Goal: Transaction & Acquisition: Purchase product/service

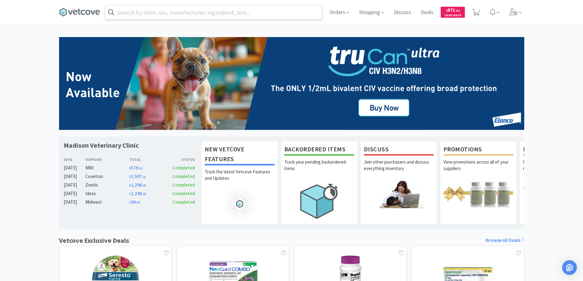
click at [122, 11] on input "text" at bounding box center [213, 12] width 217 height 14
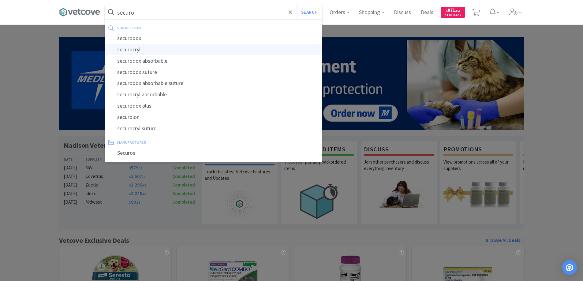
click at [130, 50] on div "securocryl" at bounding box center [213, 49] width 217 height 11
type input "securocryl"
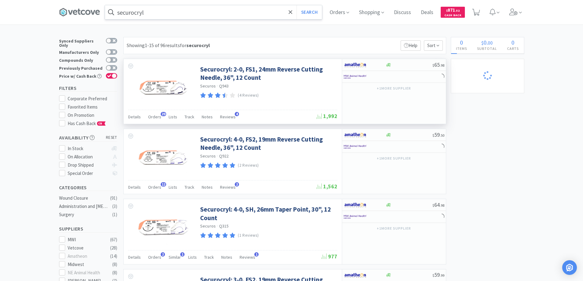
select select "10"
select select "1"
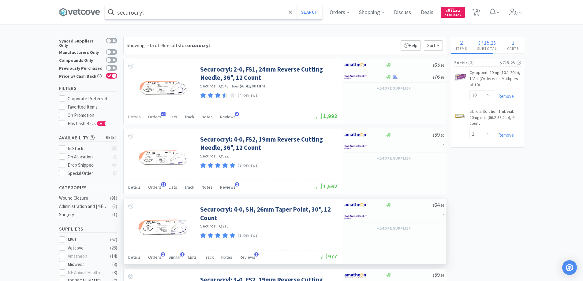
select select "2"
select select "1"
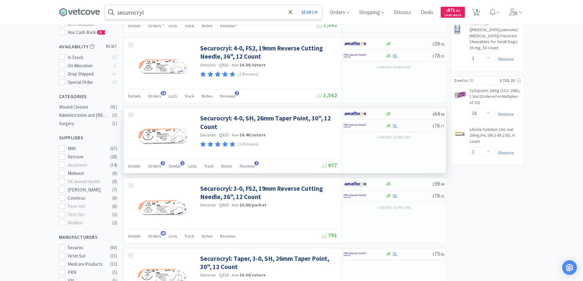
scroll to position [122, 0]
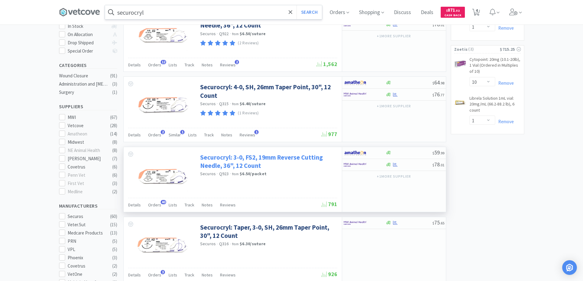
select select "2"
select select "1"
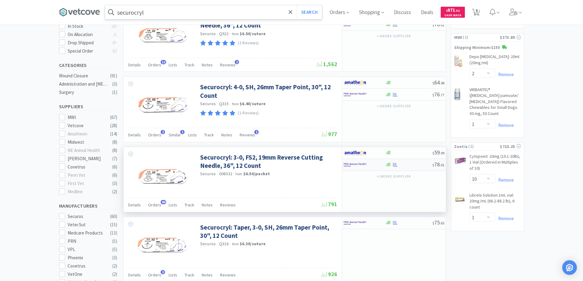
click at [368, 166] on div at bounding box center [360, 165] width 34 height 10
select select "1"
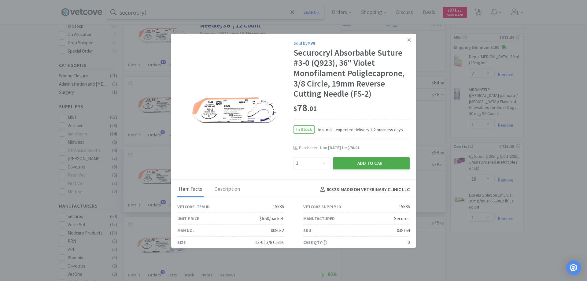
click at [357, 163] on button "Add to Cart" at bounding box center [371, 163] width 77 height 12
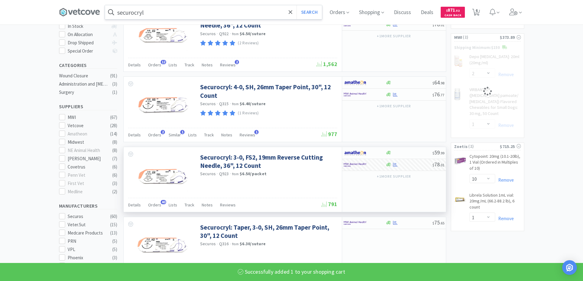
select select "1"
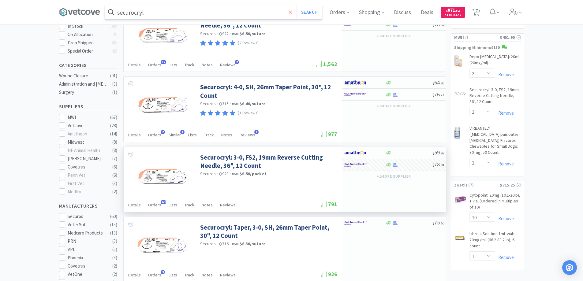
click at [291, 13] on icon at bounding box center [290, 12] width 4 height 4
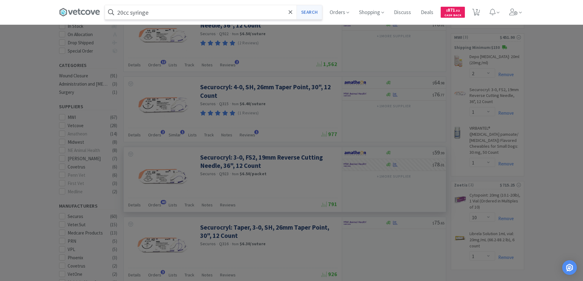
type input "20cc syringe"
click at [304, 11] on button "Search" at bounding box center [308, 12] width 25 height 14
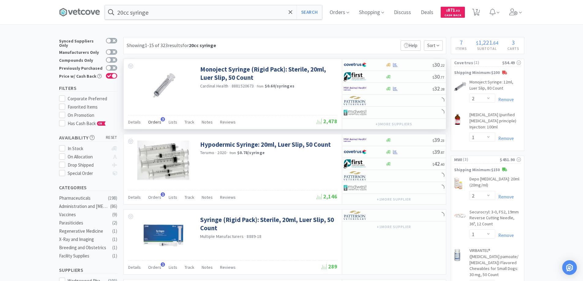
click at [161, 120] on span "3" at bounding box center [163, 119] width 4 height 4
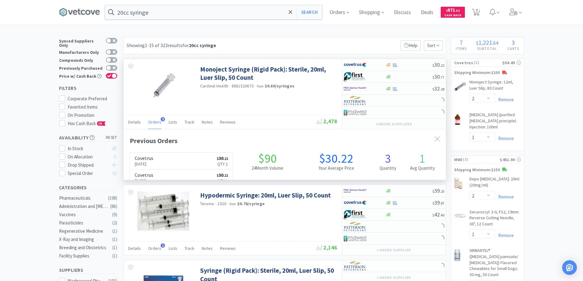
scroll to position [158, 322]
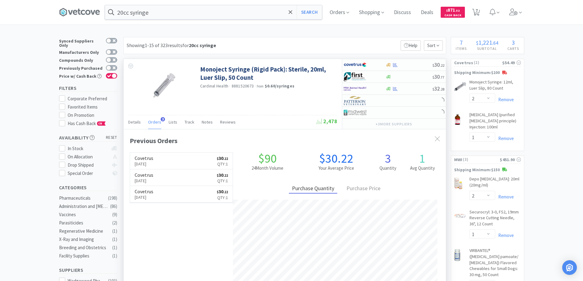
click at [161, 120] on span "3" at bounding box center [163, 119] width 4 height 4
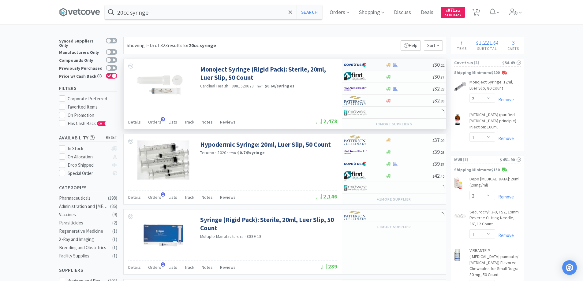
click at [377, 67] on div at bounding box center [364, 65] width 42 height 10
select select "1"
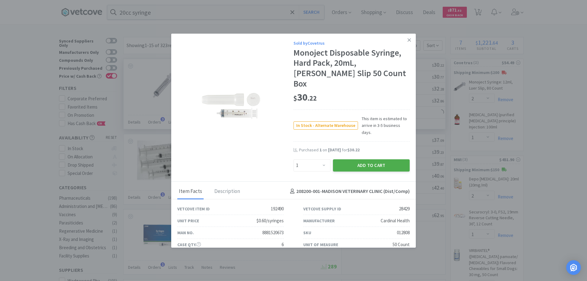
click at [354, 159] on button "Add to Cart" at bounding box center [371, 165] width 77 height 12
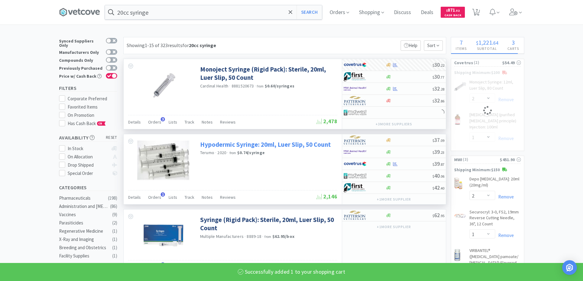
select select "1"
select select "2"
select select "1"
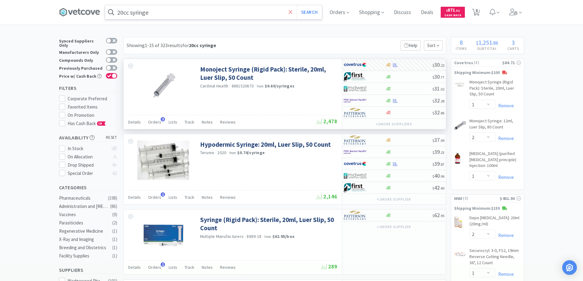
click at [291, 11] on icon at bounding box center [290, 12] width 4 height 4
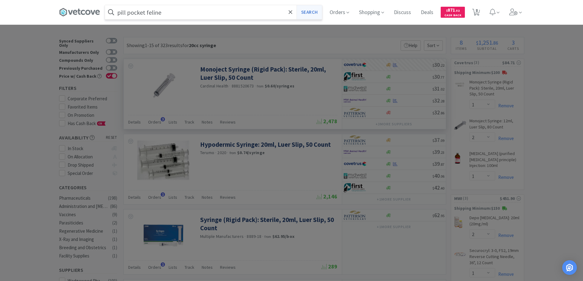
type input "pill pocket feline"
click at [306, 11] on button "Search" at bounding box center [308, 12] width 25 height 14
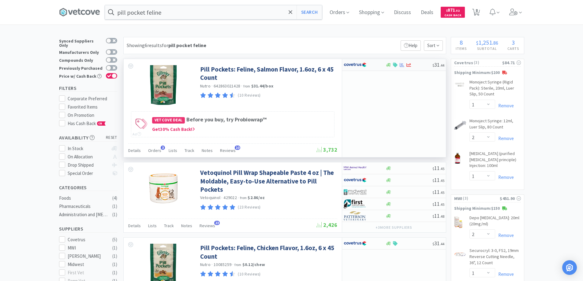
click at [372, 63] on div at bounding box center [360, 65] width 34 height 10
select select "1"
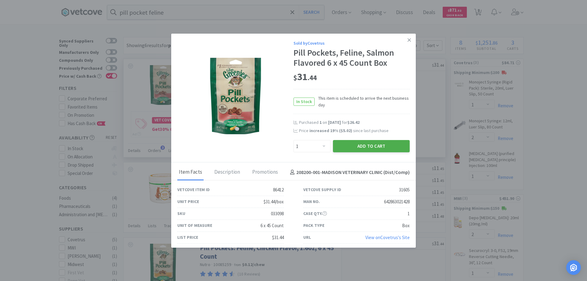
click at [365, 146] on button "Add to Cart" at bounding box center [371, 146] width 77 height 12
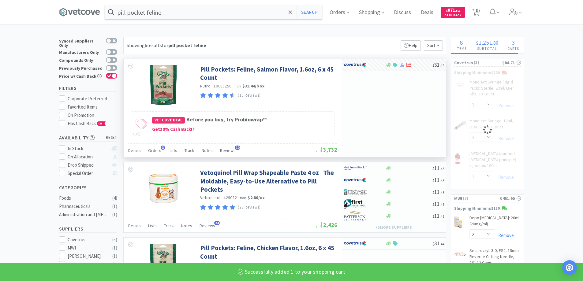
select select "1"
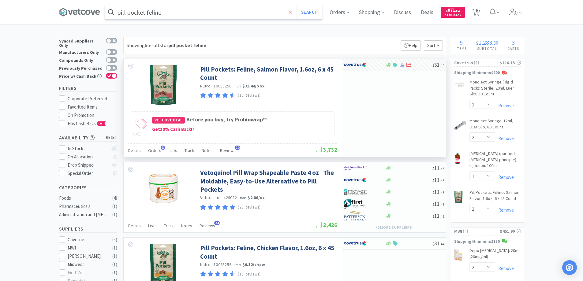
click at [292, 11] on icon at bounding box center [290, 12] width 4 height 6
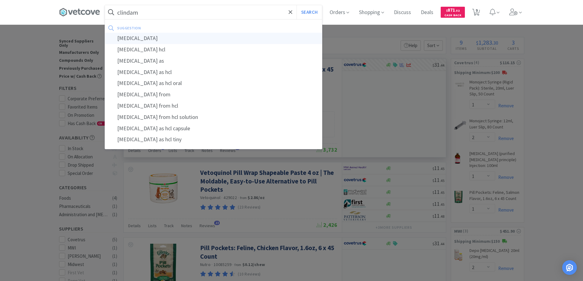
click at [136, 39] on div "[MEDICAL_DATA]" at bounding box center [213, 38] width 217 height 11
type input "[MEDICAL_DATA]"
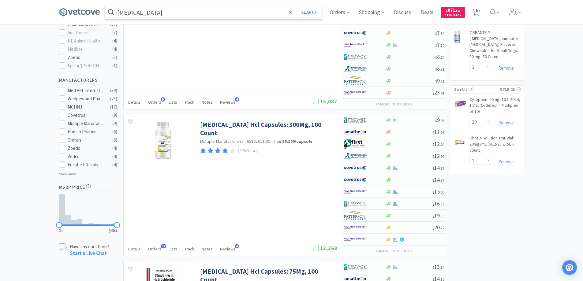
scroll to position [306, 0]
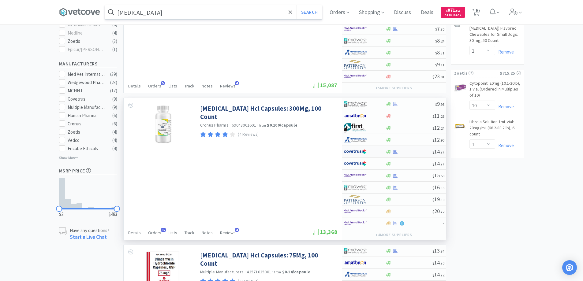
click at [375, 153] on div at bounding box center [360, 151] width 34 height 10
select select "1"
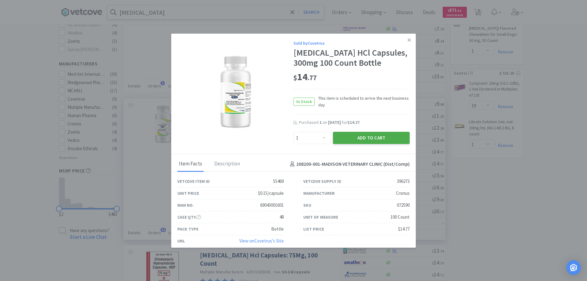
click at [351, 135] on button "Add to Cart" at bounding box center [371, 138] width 77 height 12
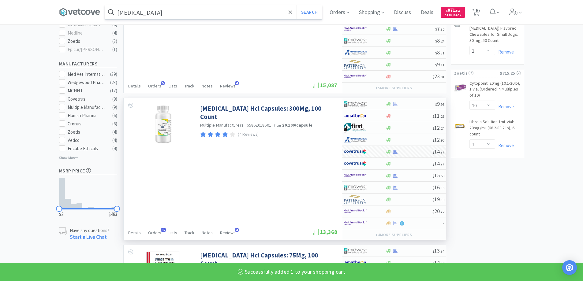
select select "1"
select select "2"
select select "1"
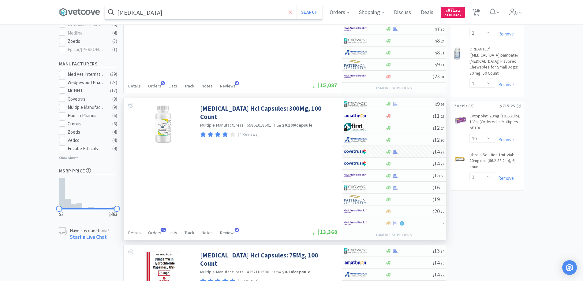
click at [291, 11] on icon at bounding box center [290, 12] width 4 height 6
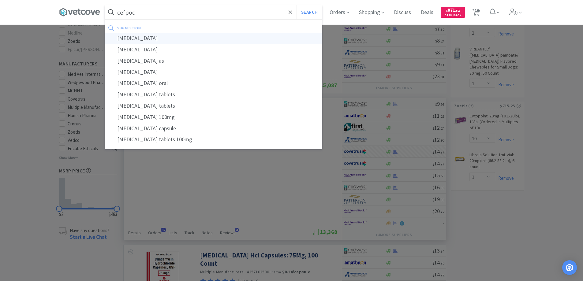
click at [140, 37] on div "[MEDICAL_DATA]" at bounding box center [213, 38] width 217 height 11
type input "[MEDICAL_DATA]"
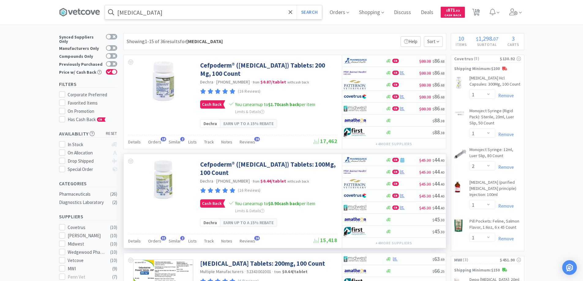
scroll to position [31, 0]
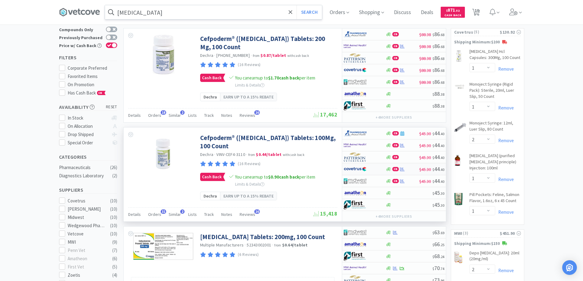
click at [370, 168] on div at bounding box center [360, 169] width 34 height 10
select select "1"
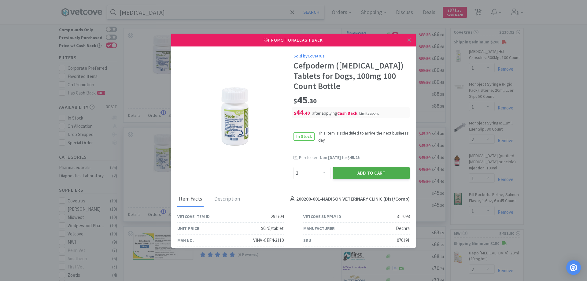
click at [356, 176] on button "Add to Cart" at bounding box center [371, 173] width 77 height 12
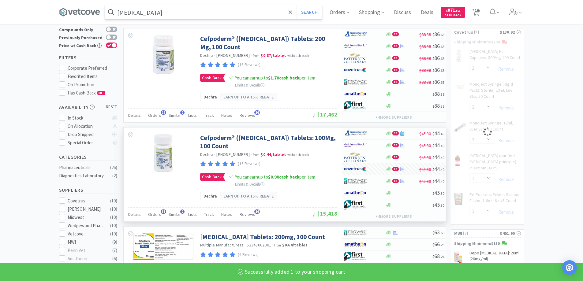
select select "1"
select select "2"
select select "1"
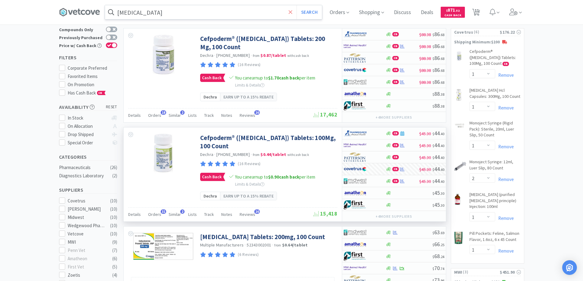
click at [292, 13] on icon at bounding box center [290, 12] width 4 height 6
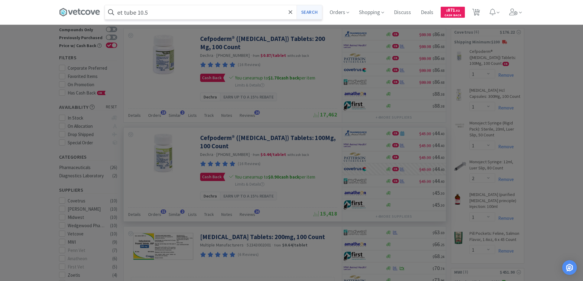
type input "et tube 10.5"
click at [310, 13] on button "Search" at bounding box center [308, 12] width 25 height 14
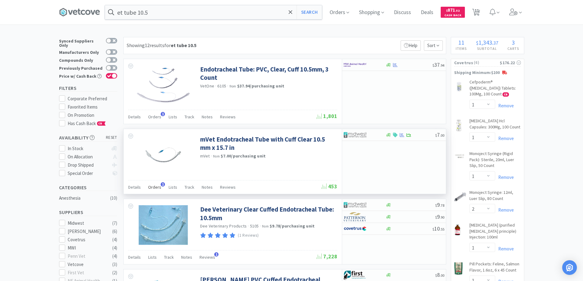
click at [161, 184] on span "1" at bounding box center [163, 184] width 4 height 4
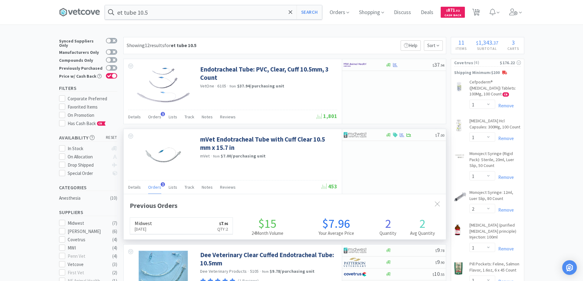
scroll to position [158, 322]
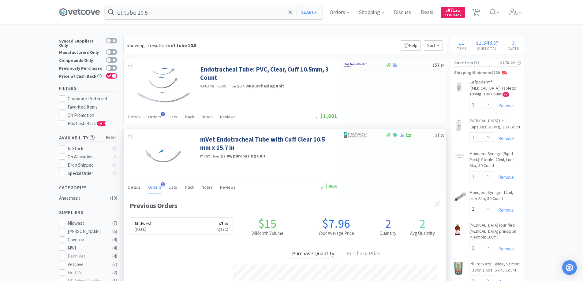
click at [161, 184] on span "1" at bounding box center [163, 184] width 4 height 4
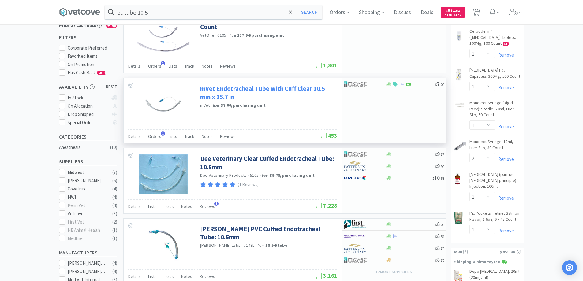
scroll to position [0, 0]
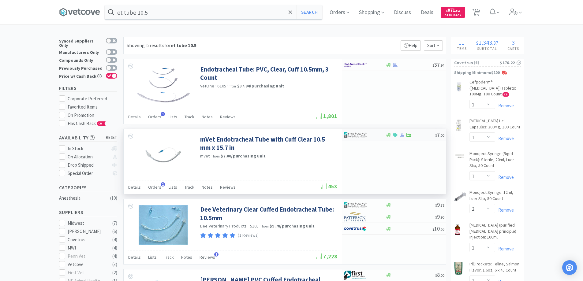
click at [372, 134] on div at bounding box center [360, 135] width 34 height 10
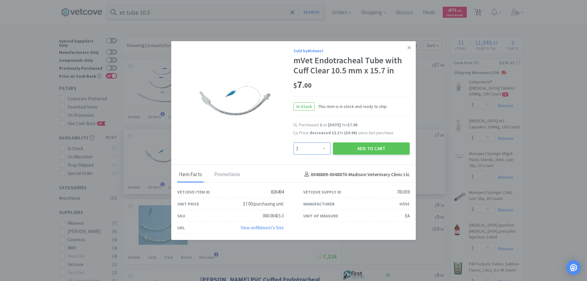
click at [324, 147] on select "Enter Quantity 1 2 3 4 5 6 7 8 9 10 11 12 13 14 15 16 17 18 19 20 Enter Quantity" at bounding box center [312, 148] width 37 height 12
select select "2"
click at [294, 142] on select "Enter Quantity 1 2 3 4 5 6 7 8 9 10 11 12 13 14 15 16 17 18 19 20 Enter Quantity" at bounding box center [312, 148] width 37 height 12
click at [360, 148] on button "Add to Cart" at bounding box center [371, 148] width 77 height 12
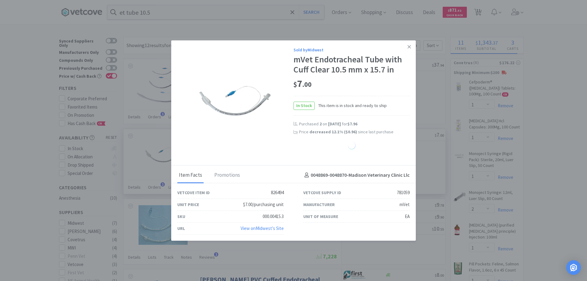
select select "2"
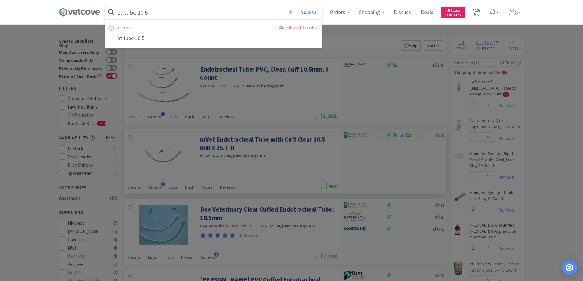
click at [150, 12] on input "et tube 10.5" at bounding box center [213, 12] width 217 height 14
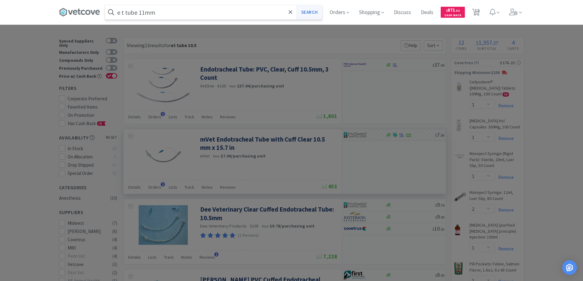
type input "e t tube 11mm"
click at [307, 13] on button "Search" at bounding box center [308, 12] width 25 height 14
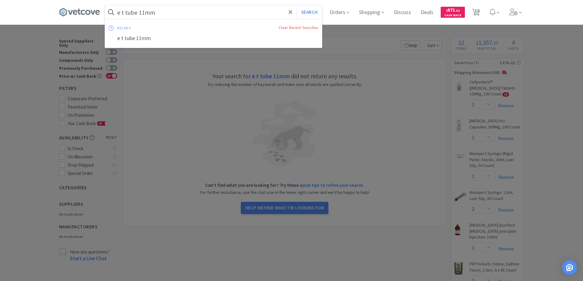
click at [124, 11] on input "e t tube 11mm" at bounding box center [213, 12] width 217 height 14
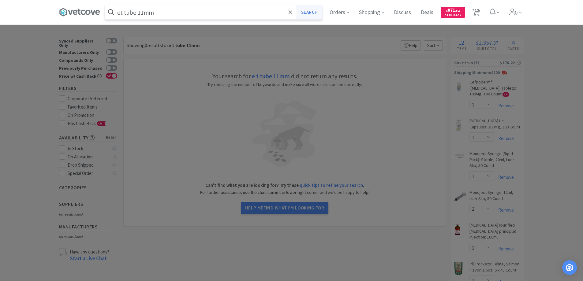
type input "et tube 11mm"
click at [305, 12] on button "Search" at bounding box center [308, 12] width 25 height 14
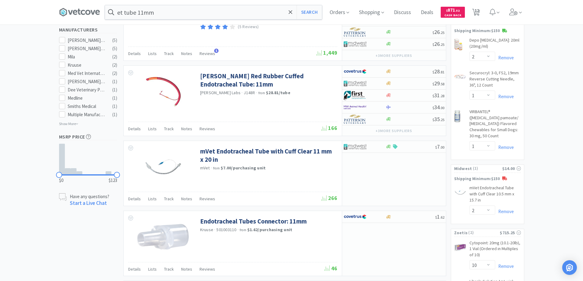
scroll to position [275, 0]
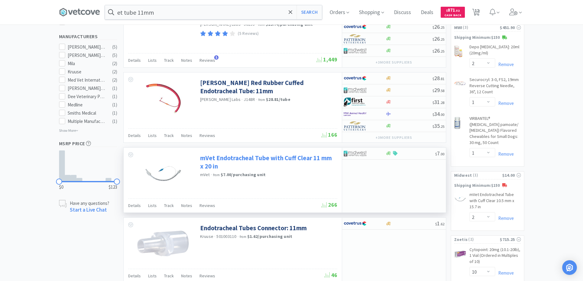
click at [239, 159] on link "mVet Endotracheal Tube with Cuff Clear 11 mm x 20 in" at bounding box center [267, 162] width 135 height 17
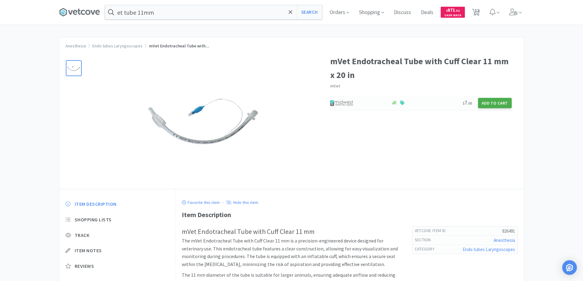
click at [491, 102] on button "Add to Cart" at bounding box center [495, 103] width 34 height 10
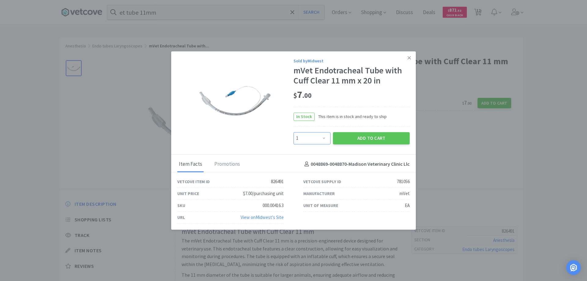
click at [324, 137] on select "Enter Quantity 1 2 3 4 5 6 7 8 9 10 11 12 13 14 15 16 17 18 19 20 Enter Quantity" at bounding box center [312, 138] width 37 height 12
select select "2"
click at [294, 132] on select "Enter Quantity 1 2 3 4 5 6 7 8 9 10 11 12 13 14 15 16 17 18 19 20 Enter Quantity" at bounding box center [312, 138] width 37 height 12
click at [362, 138] on button "Add to Cart" at bounding box center [371, 138] width 77 height 12
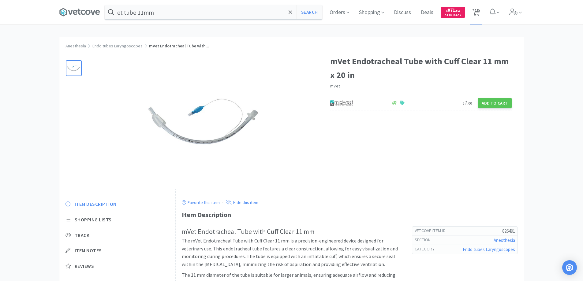
click at [478, 11] on span "13" at bounding box center [476, 10] width 4 height 24
select select "10"
select select "1"
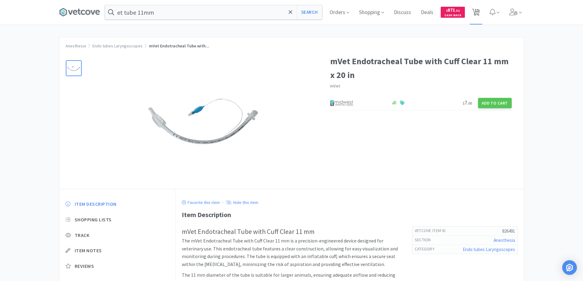
select select "1"
select select "2"
select select "1"
select select "2"
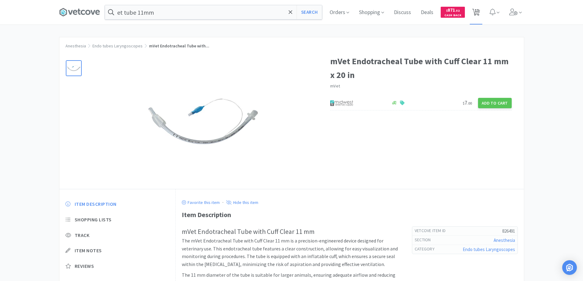
select select "1"
select select "2"
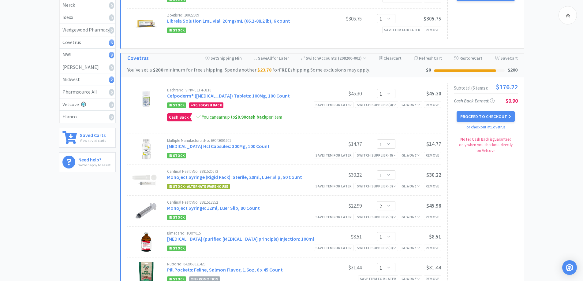
scroll to position [118, 0]
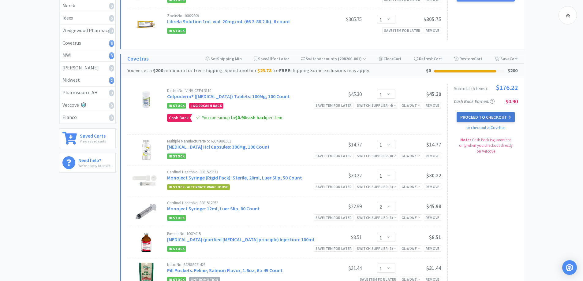
click at [477, 116] on button "Proceed to Checkout" at bounding box center [485, 117] width 58 height 10
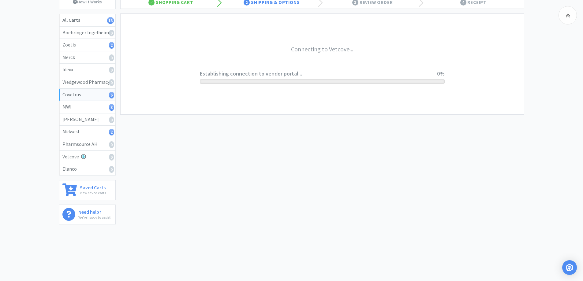
scroll to position [66, 0]
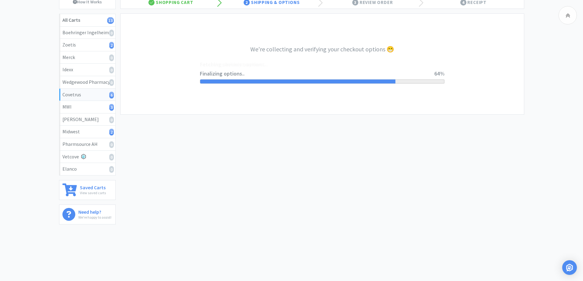
select select "ACCOUNT"
select select "cvt-standard-net"
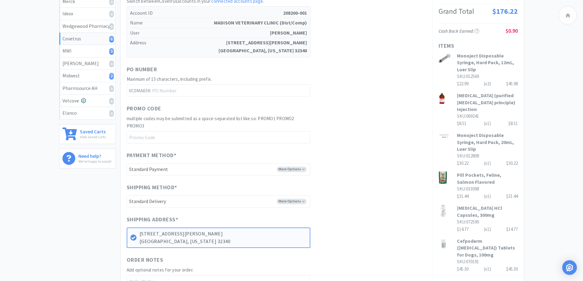
scroll to position [153, 0]
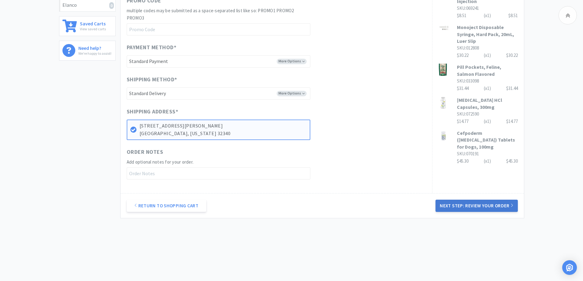
click at [457, 207] on button "Next Step: Review Your Order" at bounding box center [476, 206] width 82 height 12
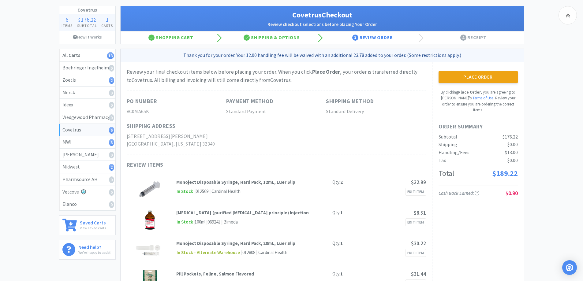
scroll to position [31, 0]
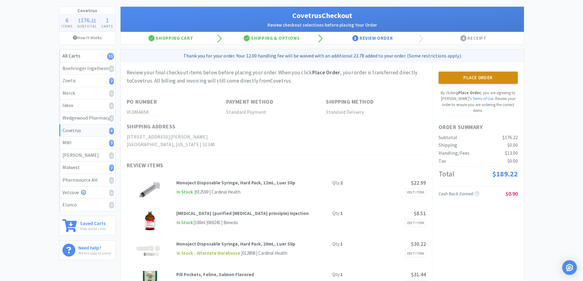
click at [464, 77] on button "Place Order" at bounding box center [477, 78] width 79 height 12
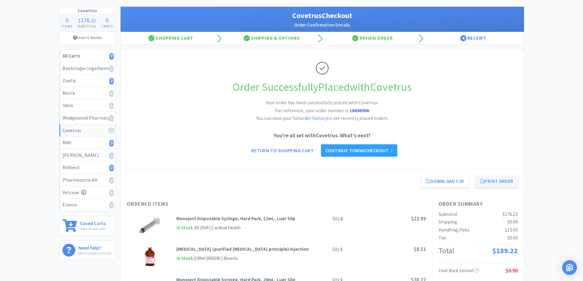
click at [490, 181] on button "Print Order" at bounding box center [496, 181] width 42 height 12
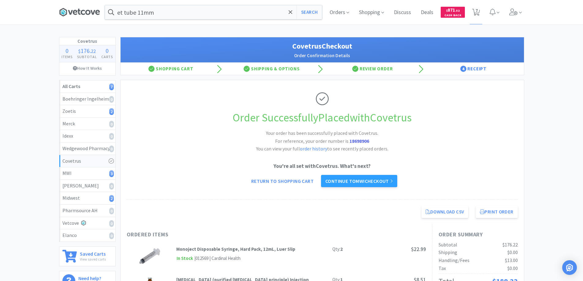
click at [82, 12] on icon at bounding box center [83, 12] width 4 height 5
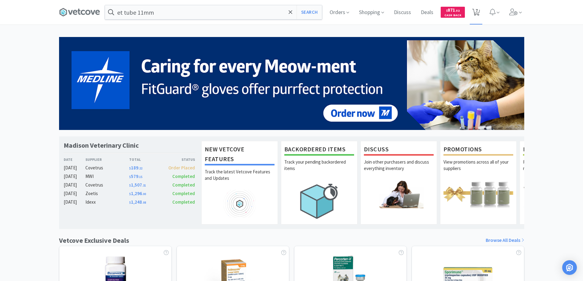
click at [477, 10] on span "7" at bounding box center [476, 10] width 2 height 24
select select "10"
select select "1"
select select "2"
select select "1"
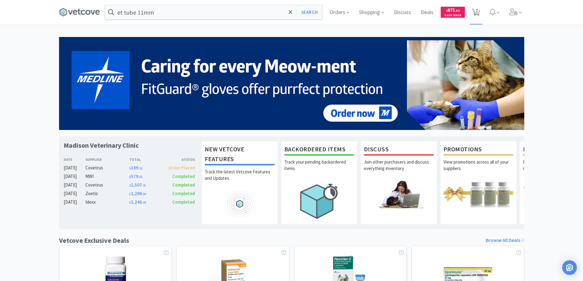
select select "1"
select select "2"
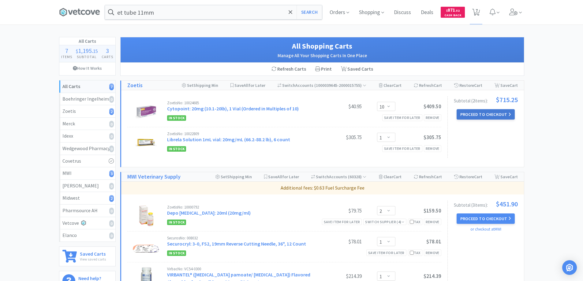
click at [474, 112] on button "Proceed to Checkout" at bounding box center [485, 114] width 58 height 10
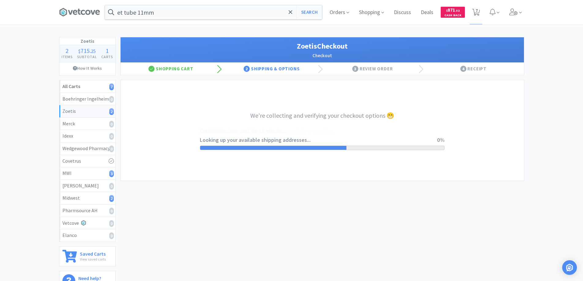
select select "invoice"
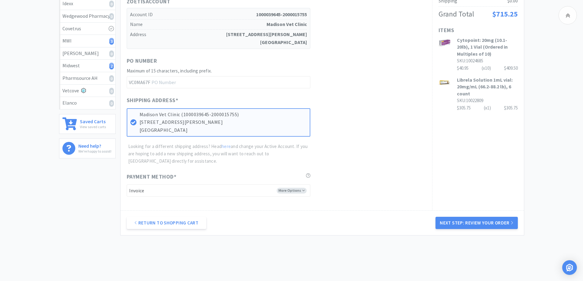
scroll to position [150, 0]
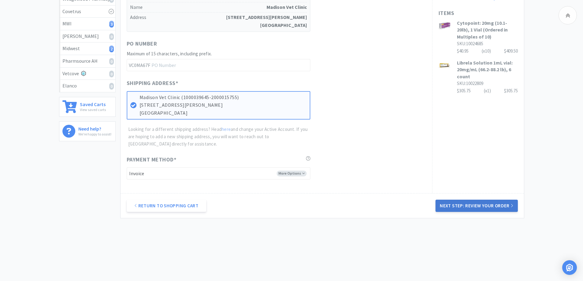
click at [455, 207] on button "Next Step: Review Your Order" at bounding box center [476, 206] width 82 height 12
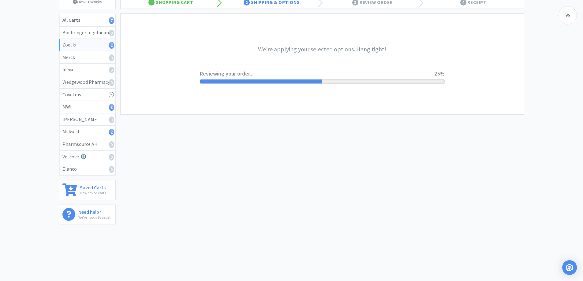
scroll to position [0, 0]
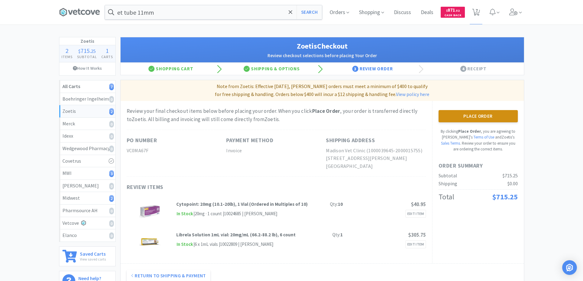
click at [466, 117] on button "Place Order" at bounding box center [477, 116] width 79 height 12
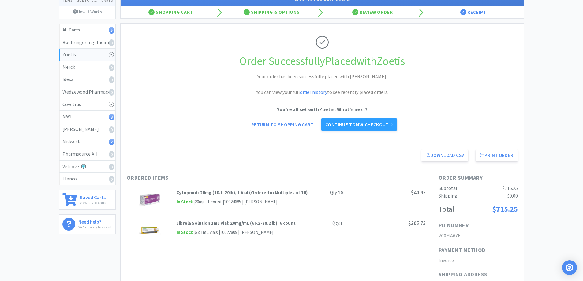
scroll to position [61, 0]
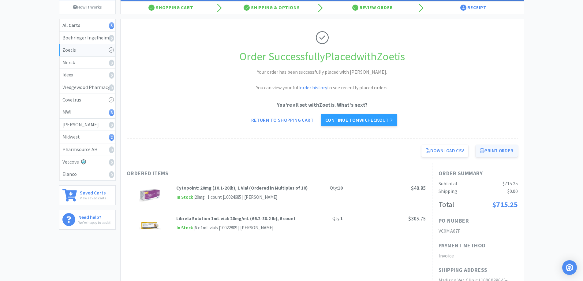
click at [491, 150] on button "Print Order" at bounding box center [496, 151] width 42 height 12
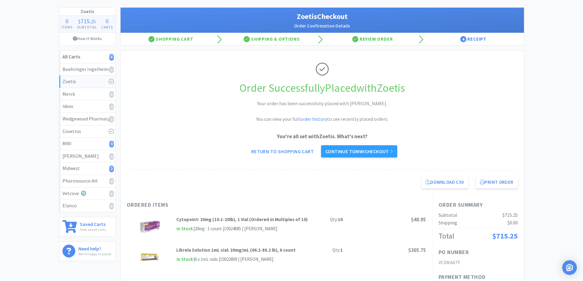
scroll to position [0, 0]
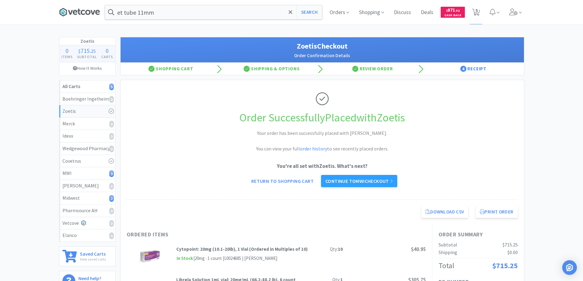
click at [80, 12] on icon at bounding box center [79, 12] width 41 height 9
